Goal: Contribute content

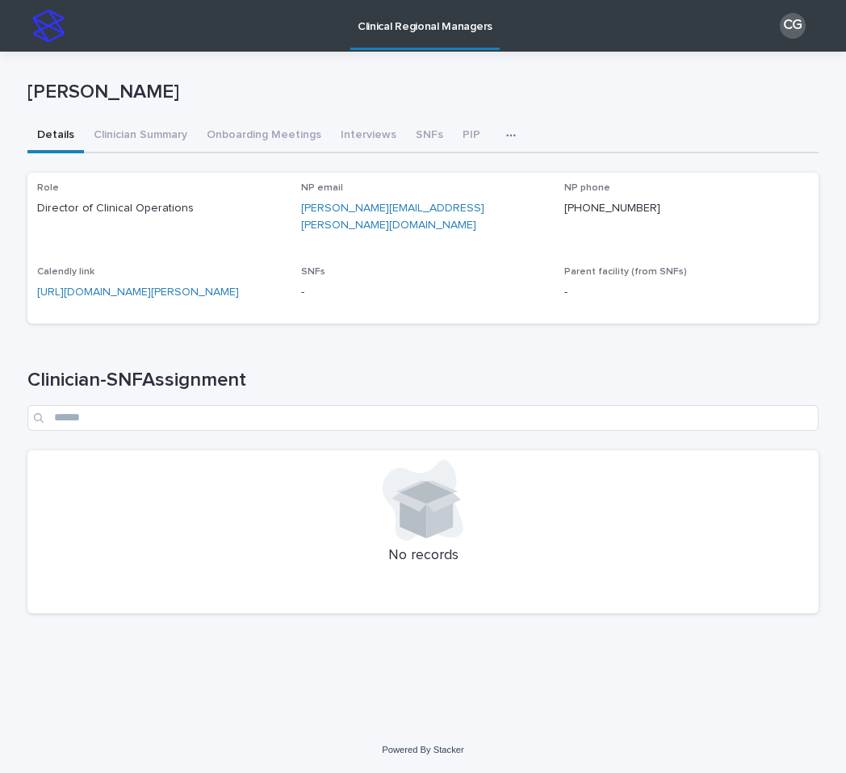
click at [506, 140] on icon "button" at bounding box center [511, 135] width 10 height 11
click at [457, 83] on p "[PERSON_NAME]" at bounding box center [419, 92] width 784 height 23
click at [430, 136] on button "SNFs" at bounding box center [429, 136] width 47 height 34
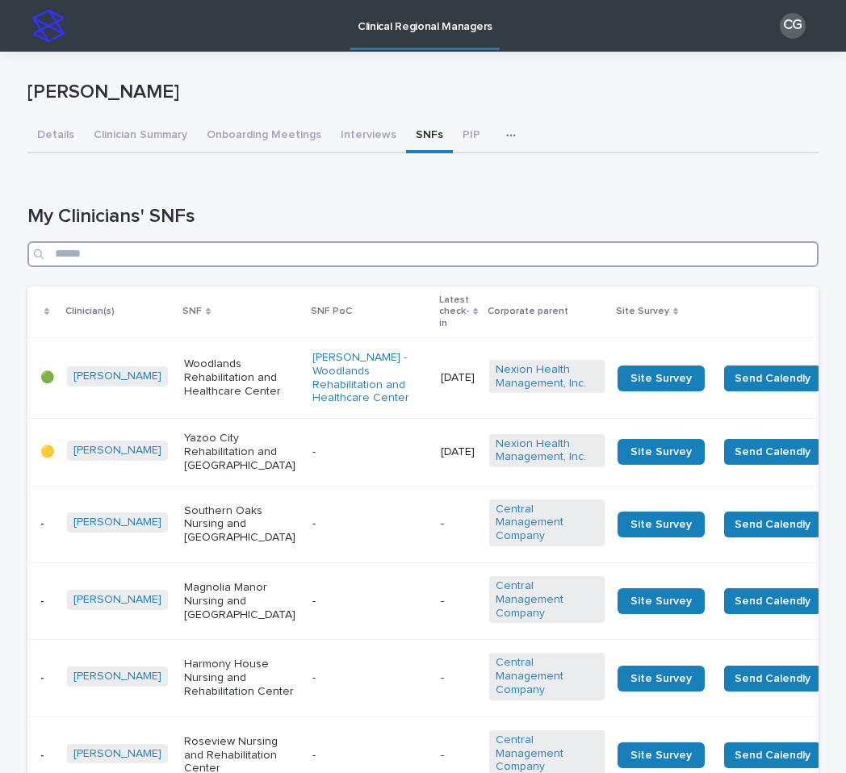
click at [403, 253] on input "Search" at bounding box center [422, 254] width 791 height 26
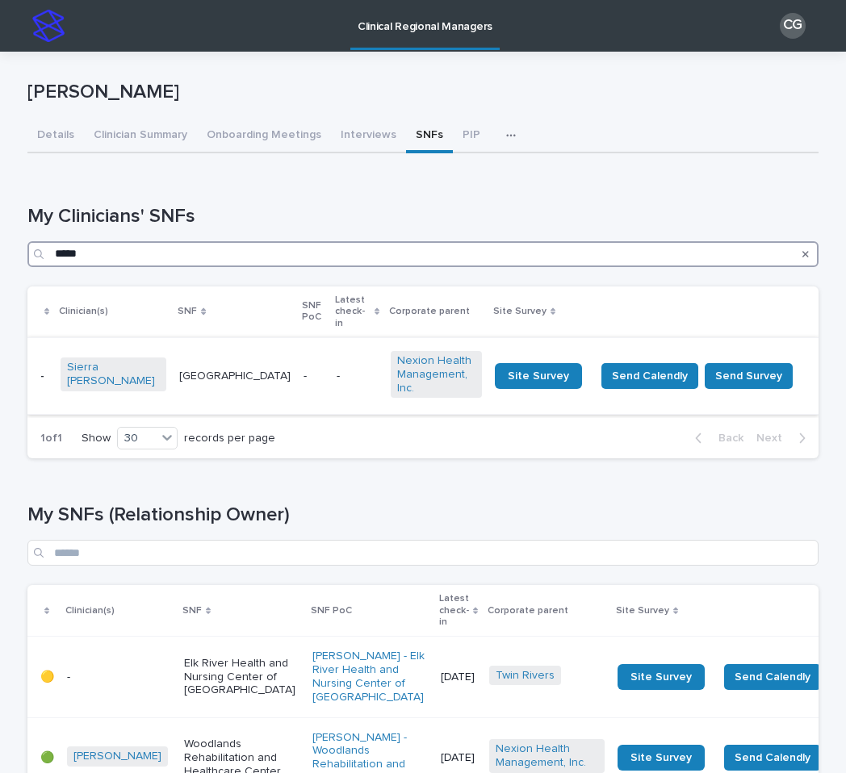
type input "*****"
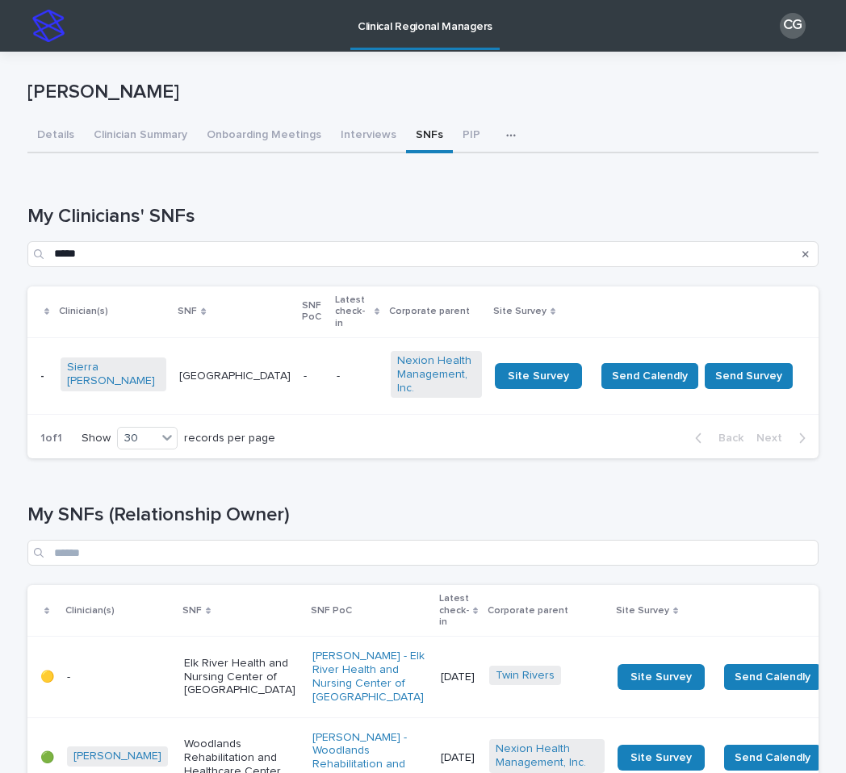
click at [297, 374] on td "-" at bounding box center [313, 375] width 32 height 77
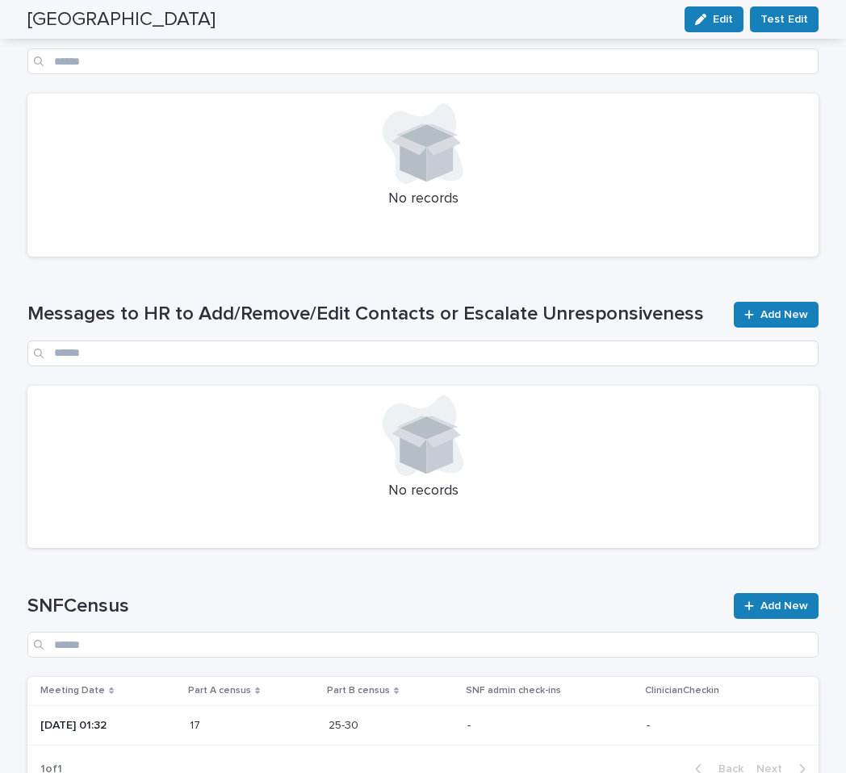
scroll to position [1055, 0]
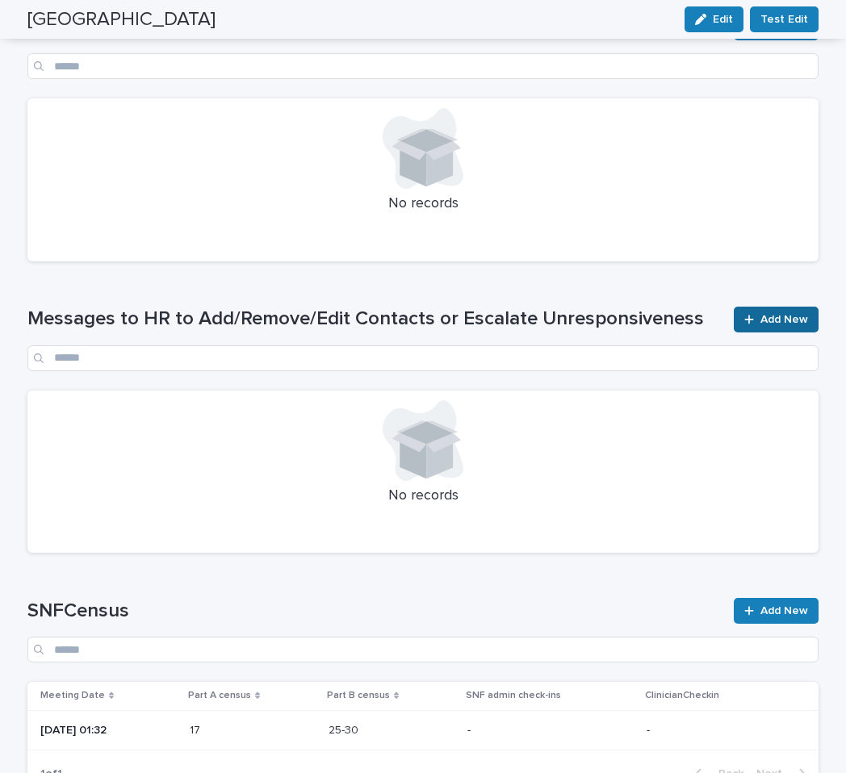
click at [782, 325] on link "Add New" at bounding box center [775, 320] width 85 height 26
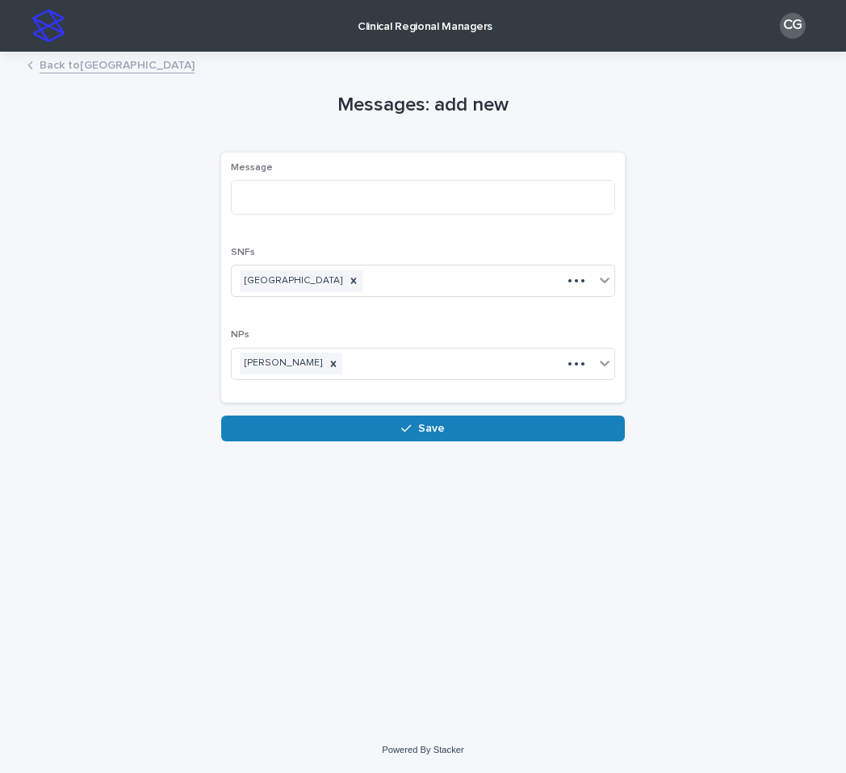
click at [288, 174] on div "Message" at bounding box center [423, 194] width 384 height 65
click at [294, 186] on textarea at bounding box center [423, 197] width 384 height 35
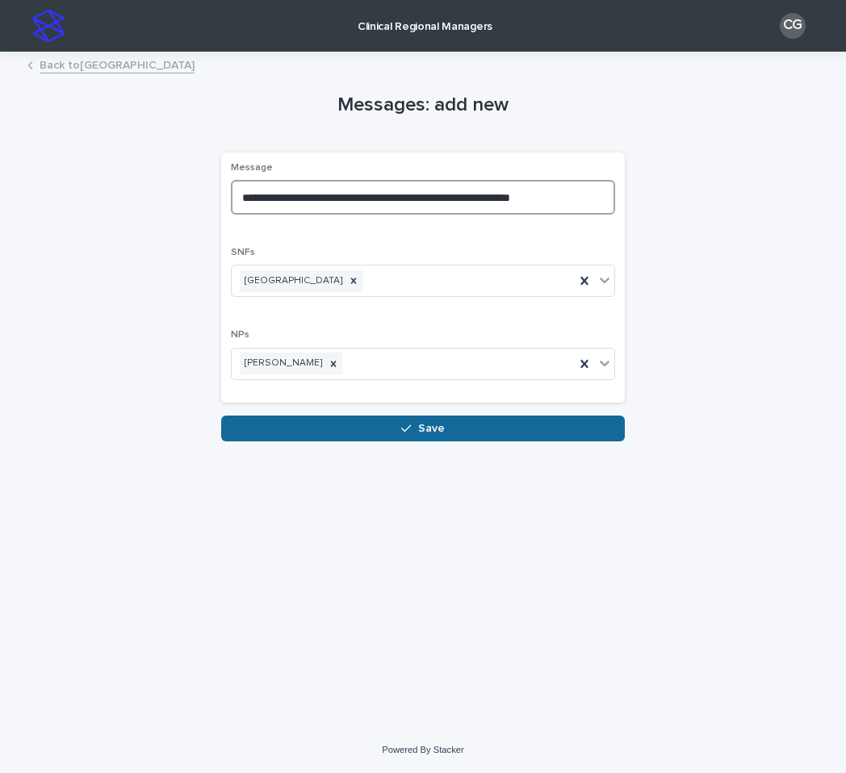
type textarea "**********"
click at [400, 427] on button "Save" at bounding box center [422, 429] width 403 height 26
